Goal: Register for event/course

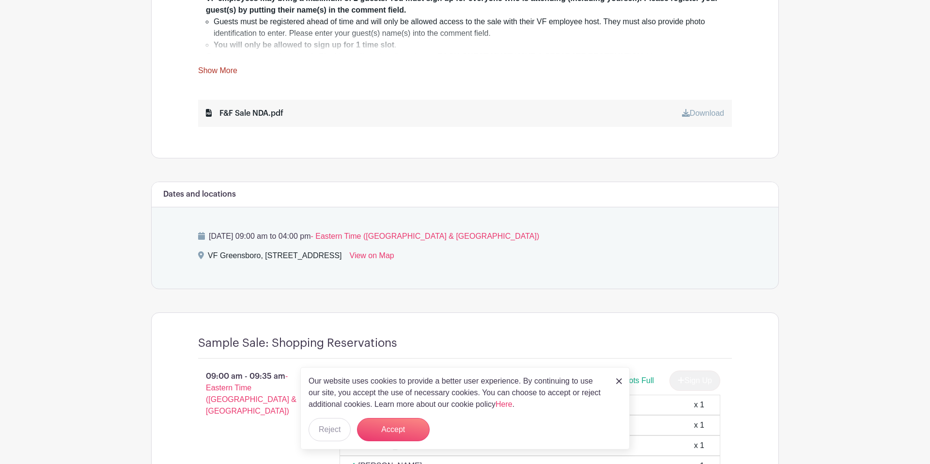
scroll to position [490, 0]
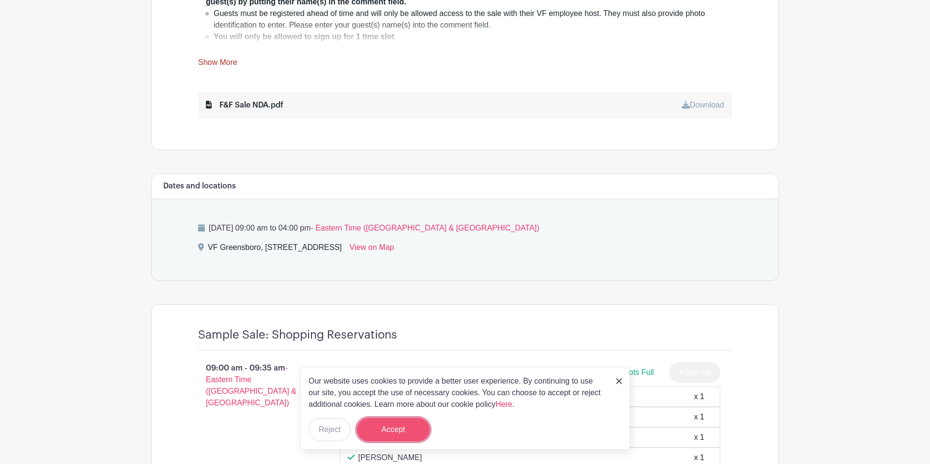
click at [394, 422] on button "Accept" at bounding box center [393, 429] width 73 height 23
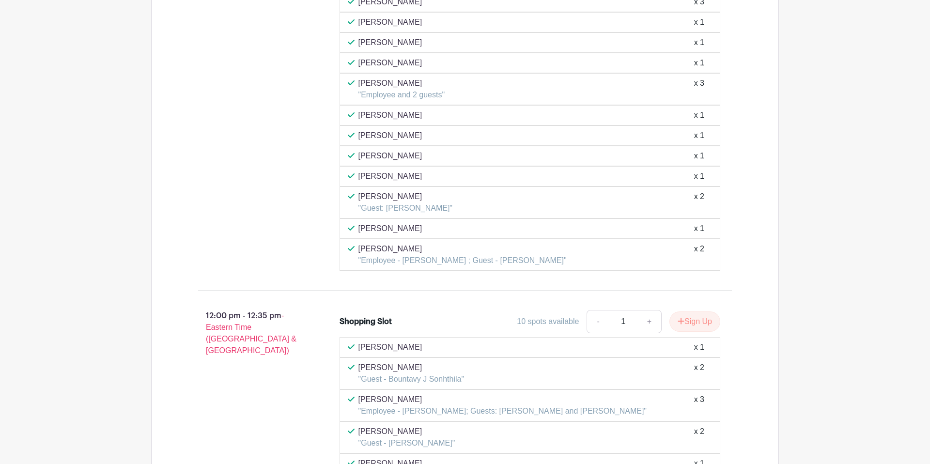
scroll to position [2967, 0]
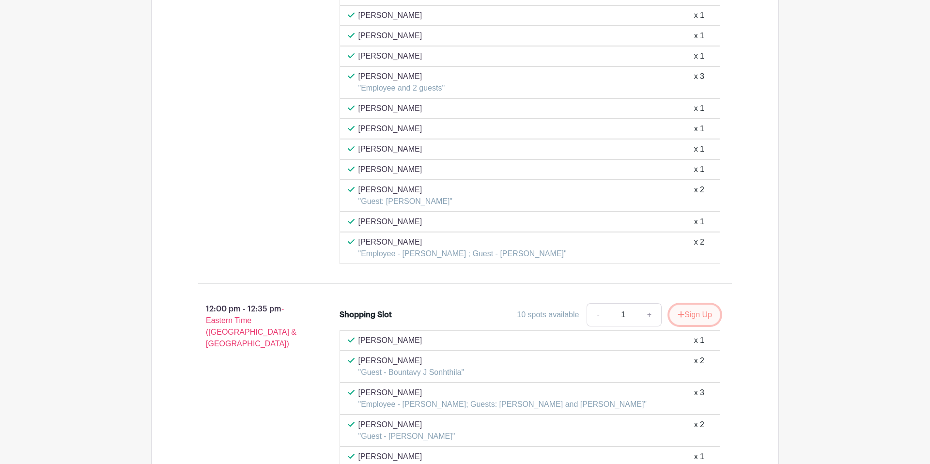
click at [688, 314] on button "Sign Up" at bounding box center [694, 315] width 51 height 20
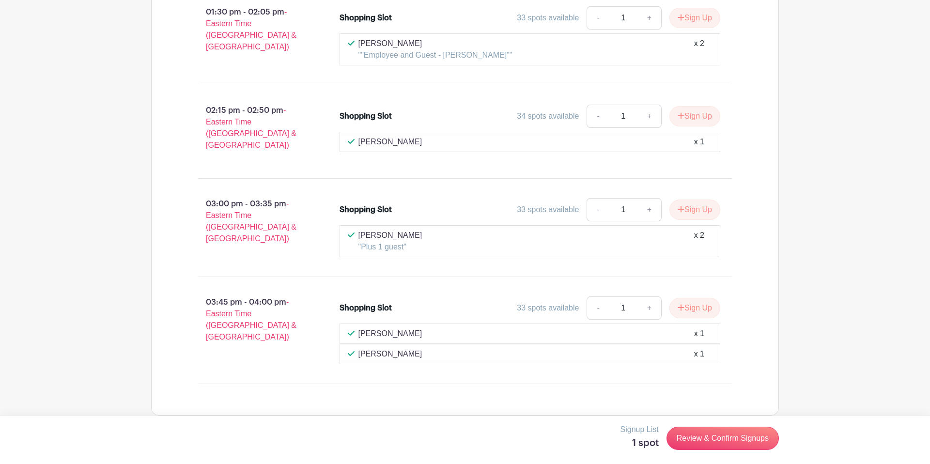
scroll to position [3811, 0]
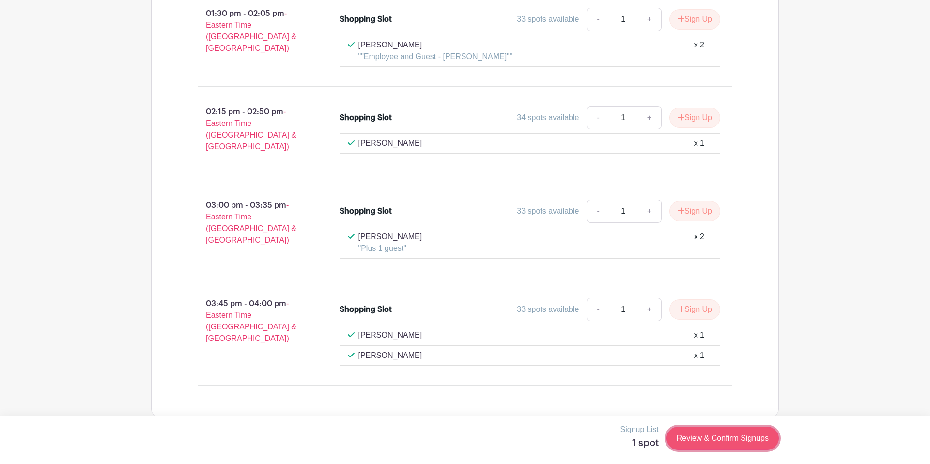
click at [722, 438] on link "Review & Confirm Signups" at bounding box center [722, 438] width 112 height 23
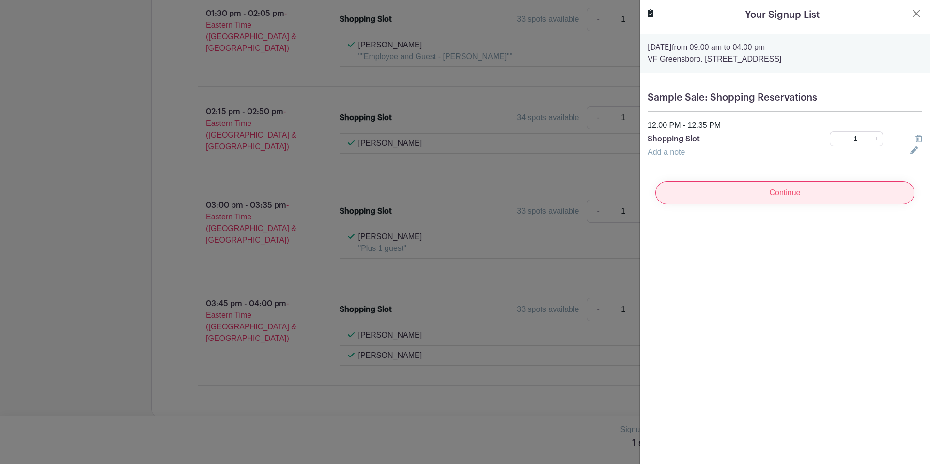
click at [783, 202] on input "Continue" at bounding box center [784, 192] width 259 height 23
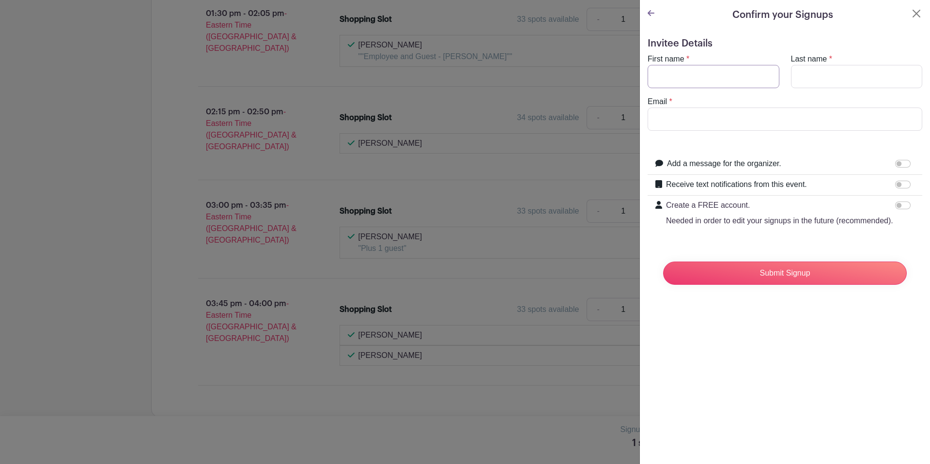
click at [697, 78] on input "First name" at bounding box center [713, 76] width 132 height 23
type input "Amit"
type input "MISRA"
type input "[EMAIL_ADDRESS][DOMAIN_NAME]"
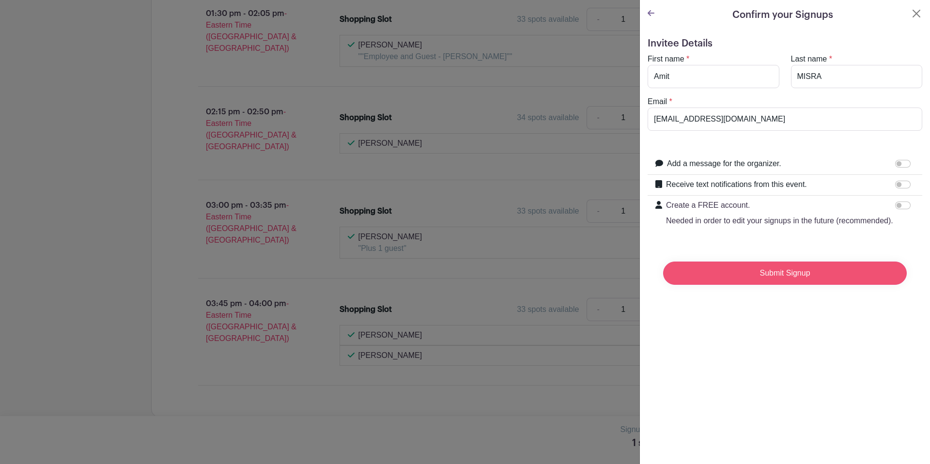
click at [730, 278] on input "Submit Signup" at bounding box center [785, 272] width 244 height 23
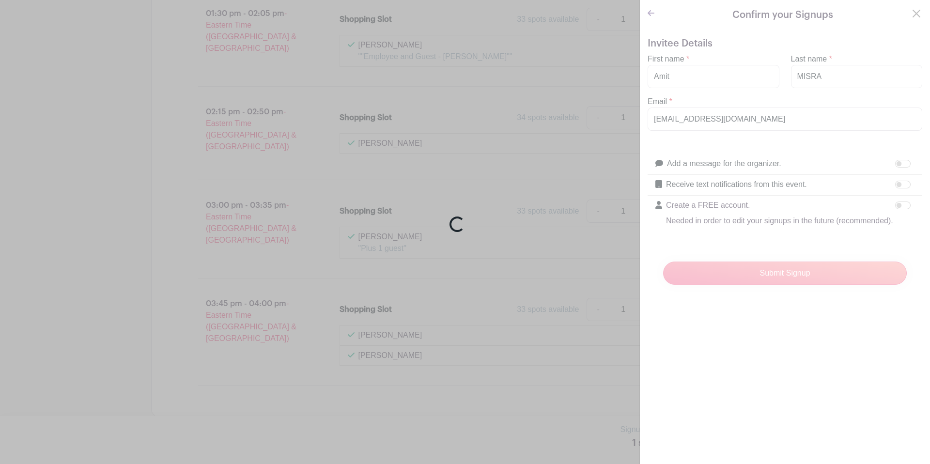
scroll to position [3831, 0]
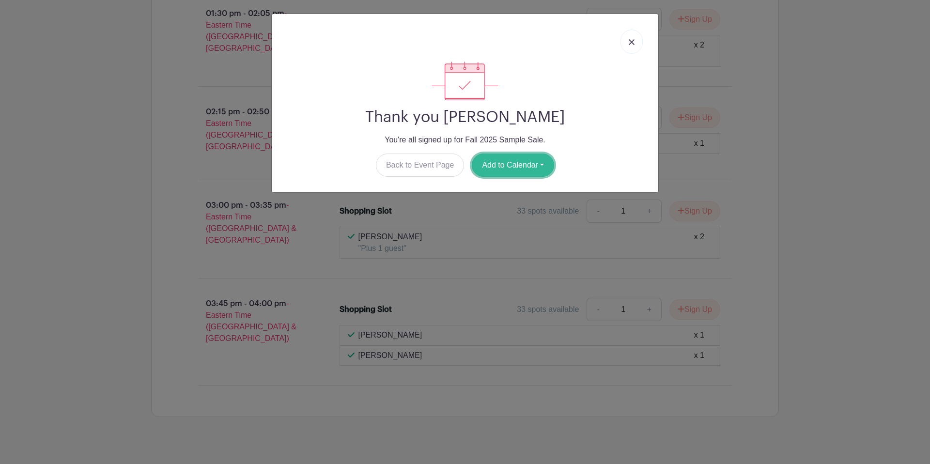
click at [522, 162] on button "Add to Calendar" at bounding box center [513, 165] width 82 height 23
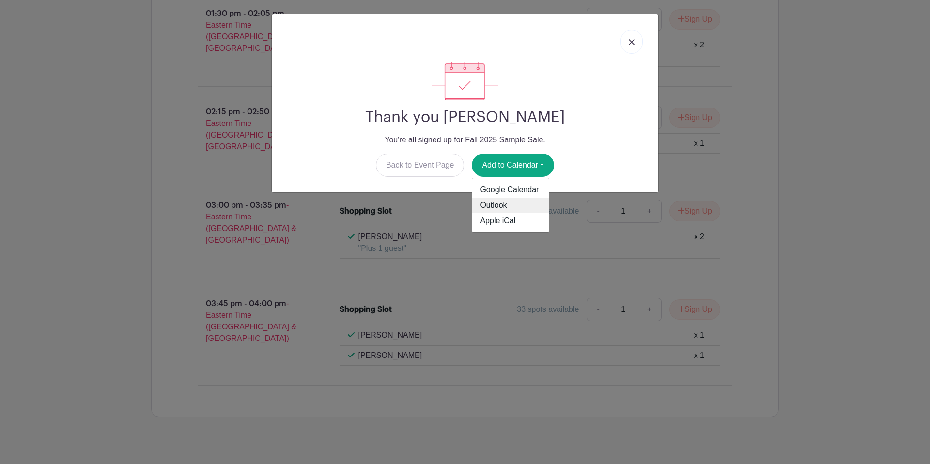
click at [504, 198] on link "Outlook" at bounding box center [510, 205] width 77 height 15
click at [190, 223] on div "Thank you [PERSON_NAME] You're all signed up for Fall 2025 Sample Sale. Back to…" at bounding box center [465, 232] width 930 height 464
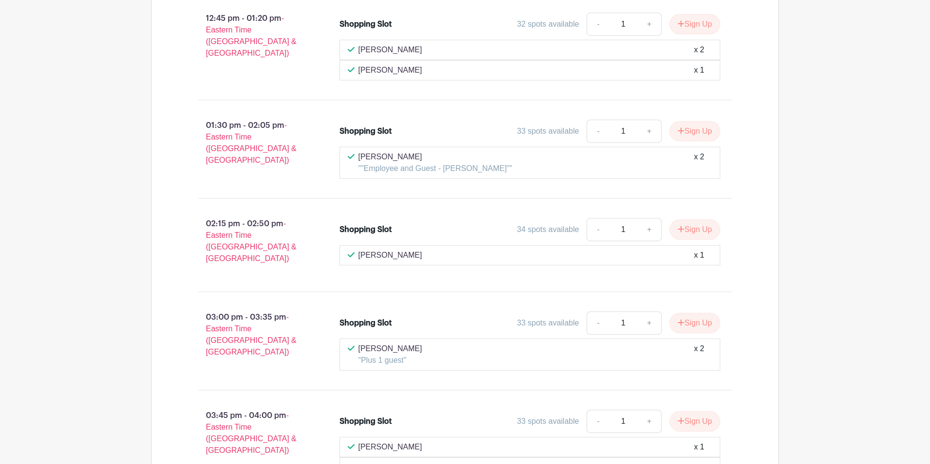
scroll to position [3838, 0]
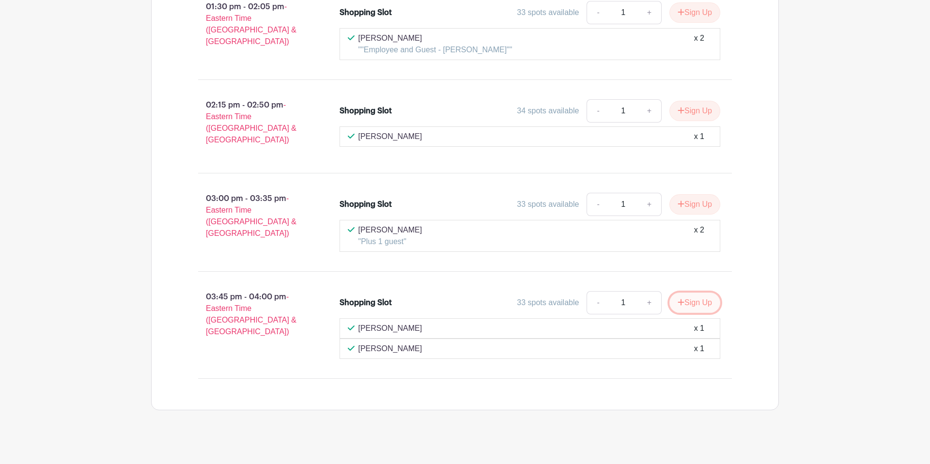
click at [688, 300] on button "Sign Up" at bounding box center [694, 302] width 51 height 20
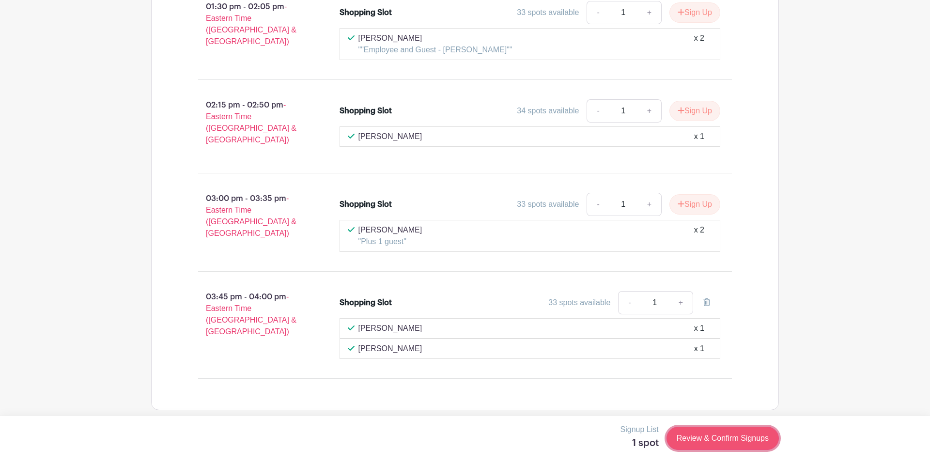
click at [710, 445] on link "Review & Confirm Signups" at bounding box center [722, 438] width 112 height 23
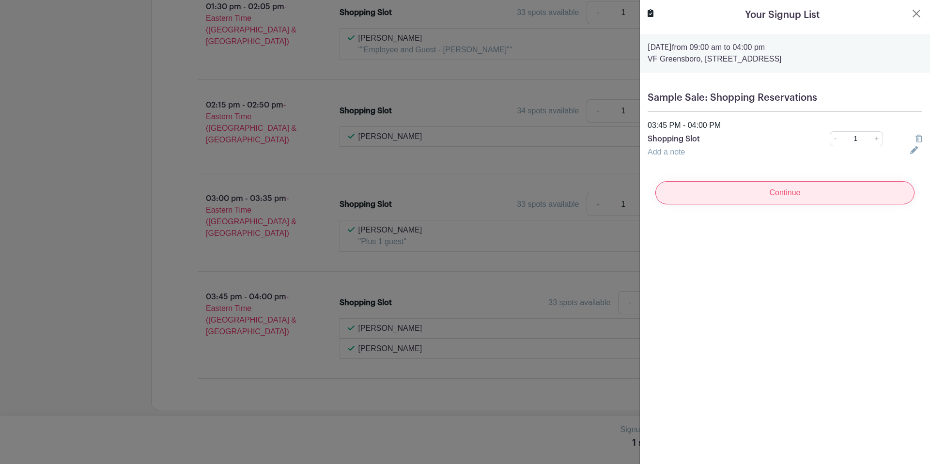
click at [778, 195] on input "Continue" at bounding box center [784, 192] width 259 height 23
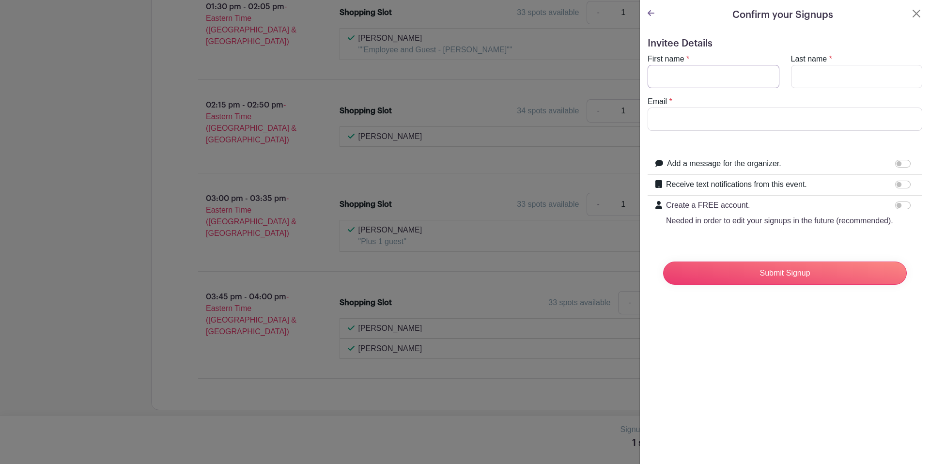
click at [703, 76] on input "First name" at bounding box center [713, 76] width 132 height 23
type input "Amit"
type input "MISRA"
type input "[EMAIL_ADDRESS][DOMAIN_NAME]"
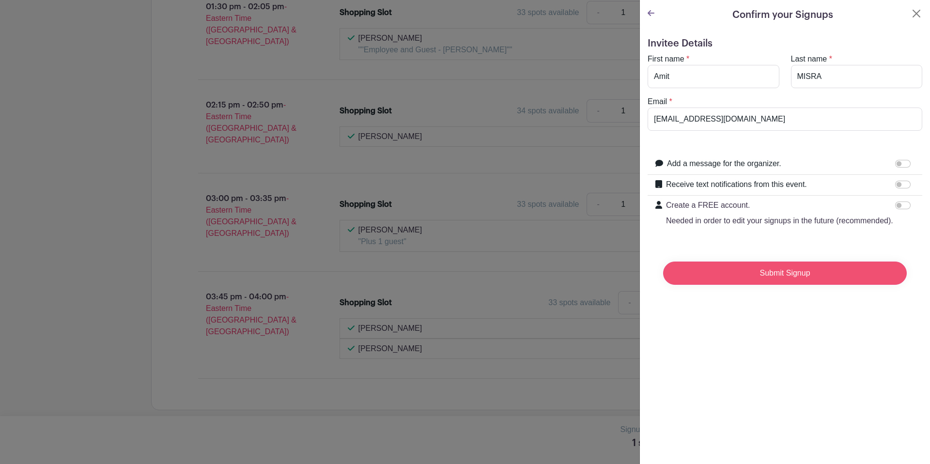
click at [749, 277] on input "Submit Signup" at bounding box center [785, 272] width 244 height 23
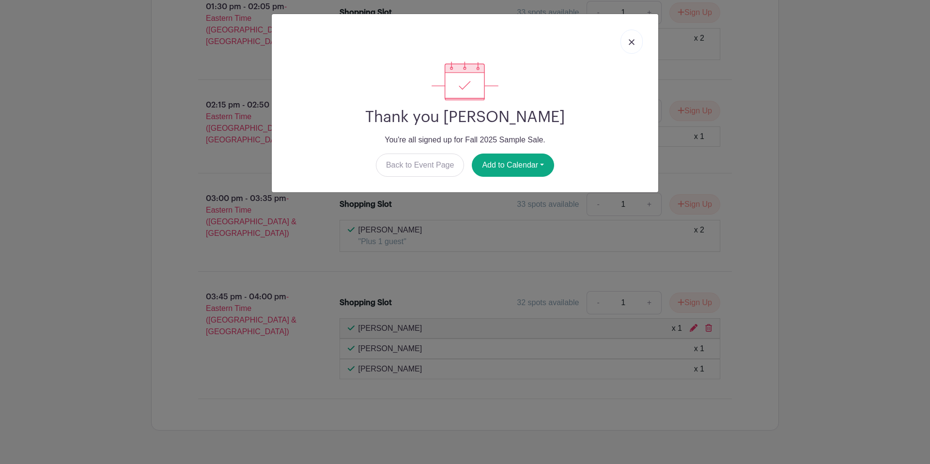
click at [631, 46] on link at bounding box center [631, 42] width 22 height 24
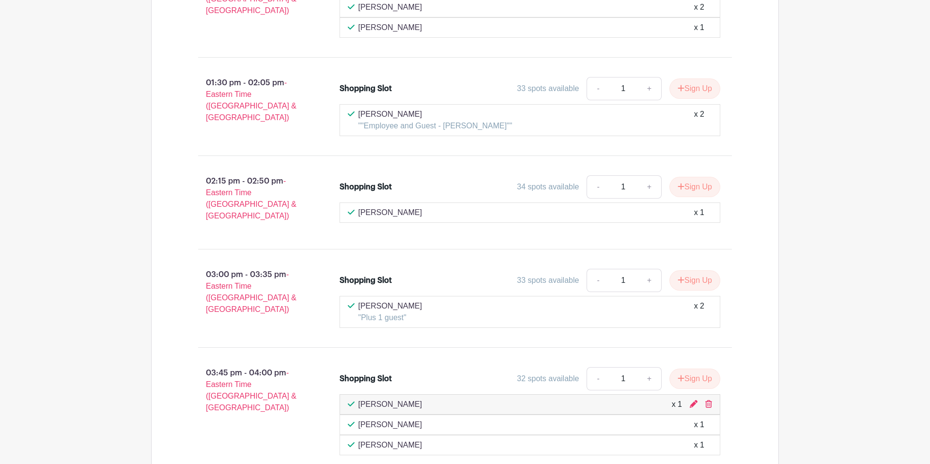
scroll to position [3858, 0]
